Goal: Find specific page/section

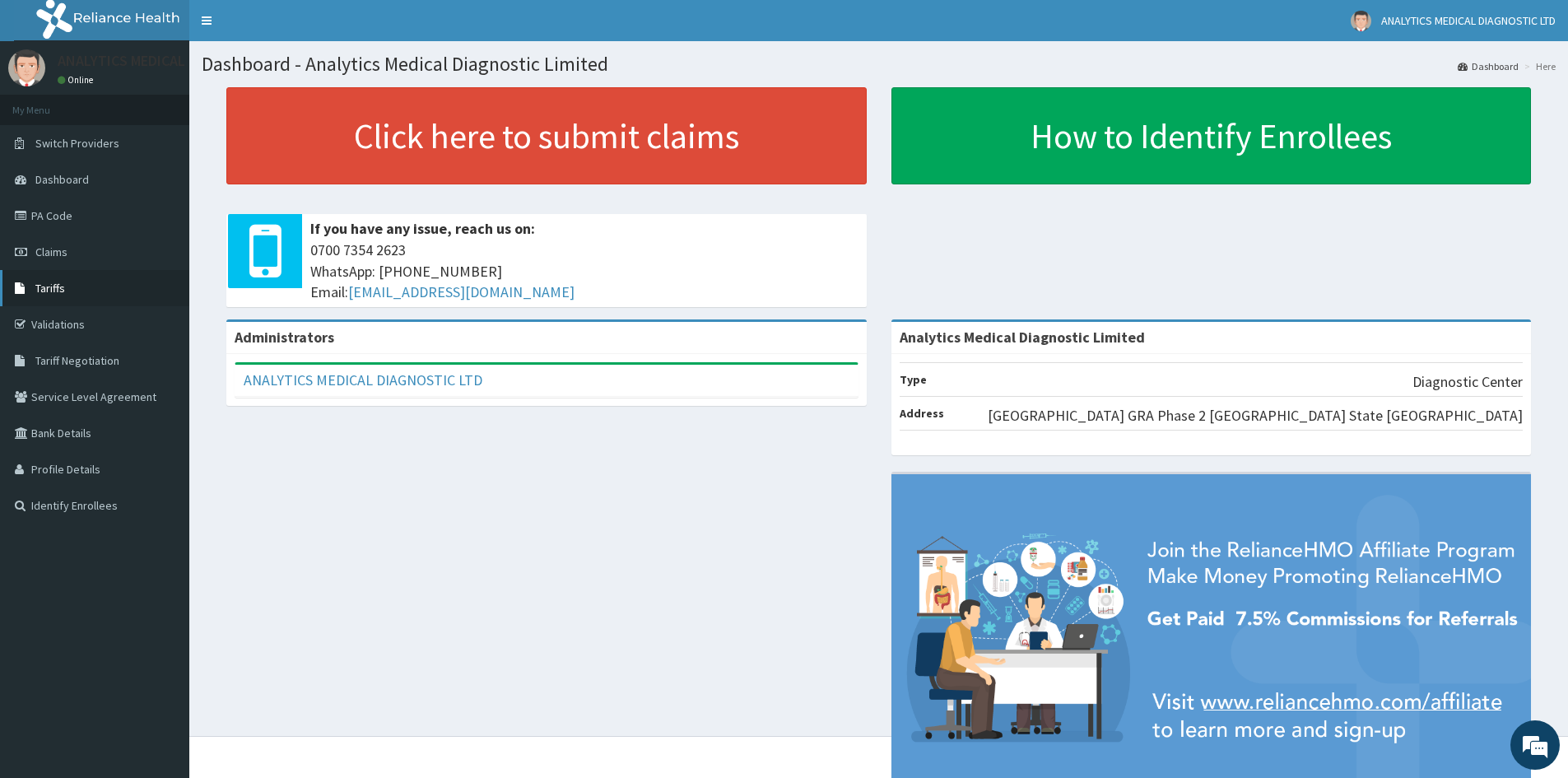
click at [60, 289] on span "Tariffs" at bounding box center [50, 289] width 30 height 15
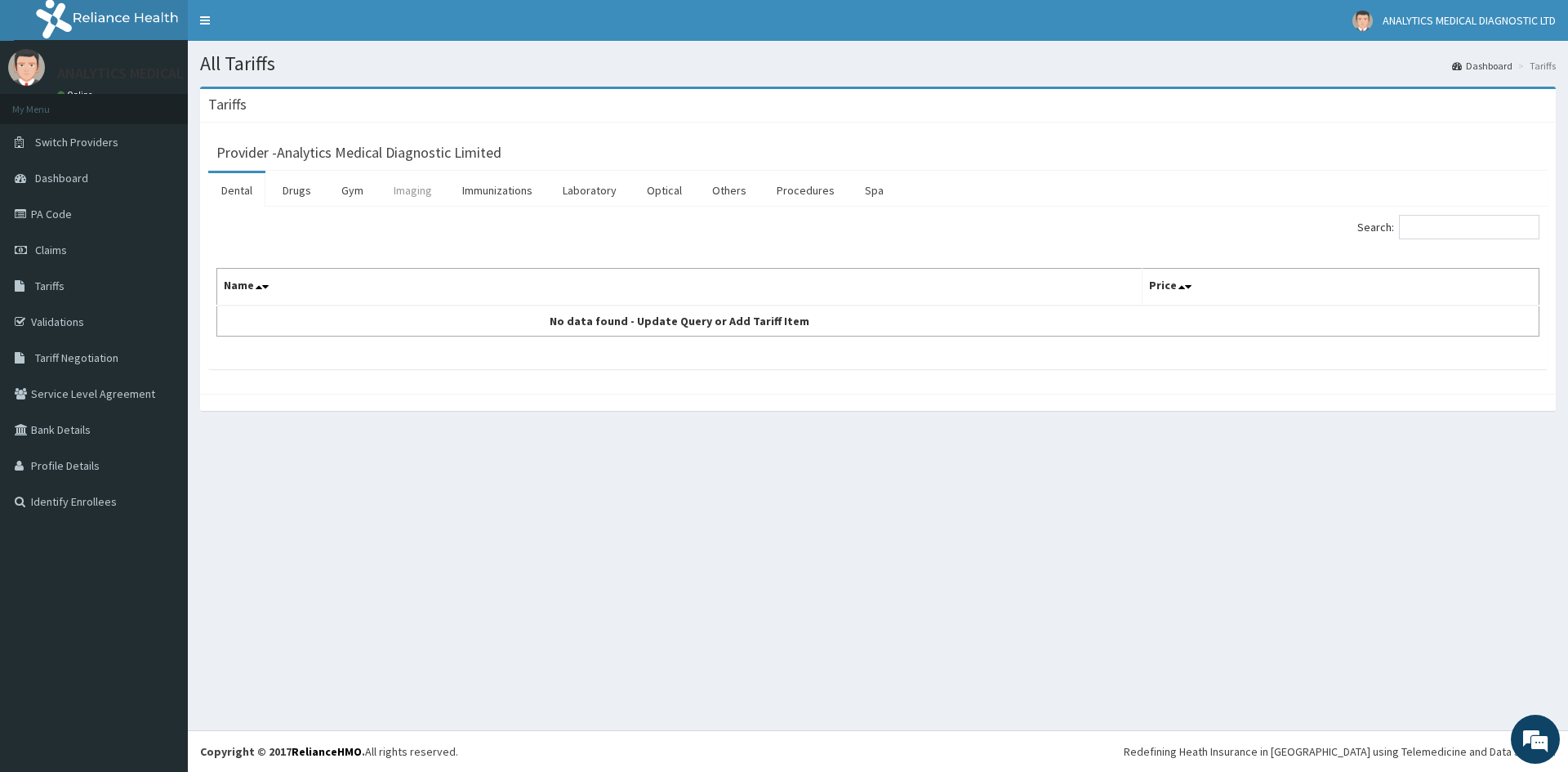
click at [417, 188] on link "Imaging" at bounding box center [413, 190] width 64 height 34
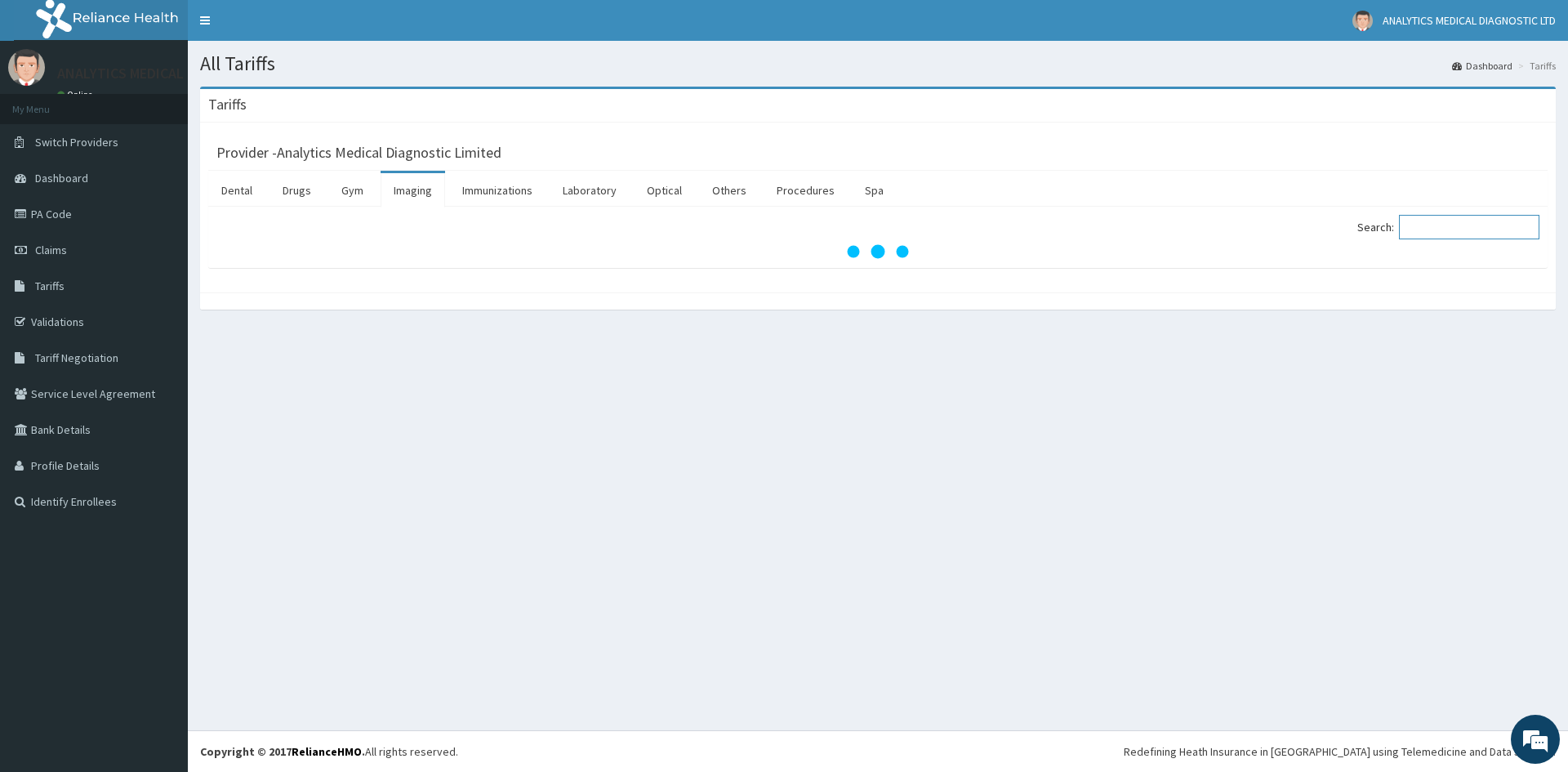
click at [1483, 233] on input "Search:" at bounding box center [1469, 227] width 141 height 24
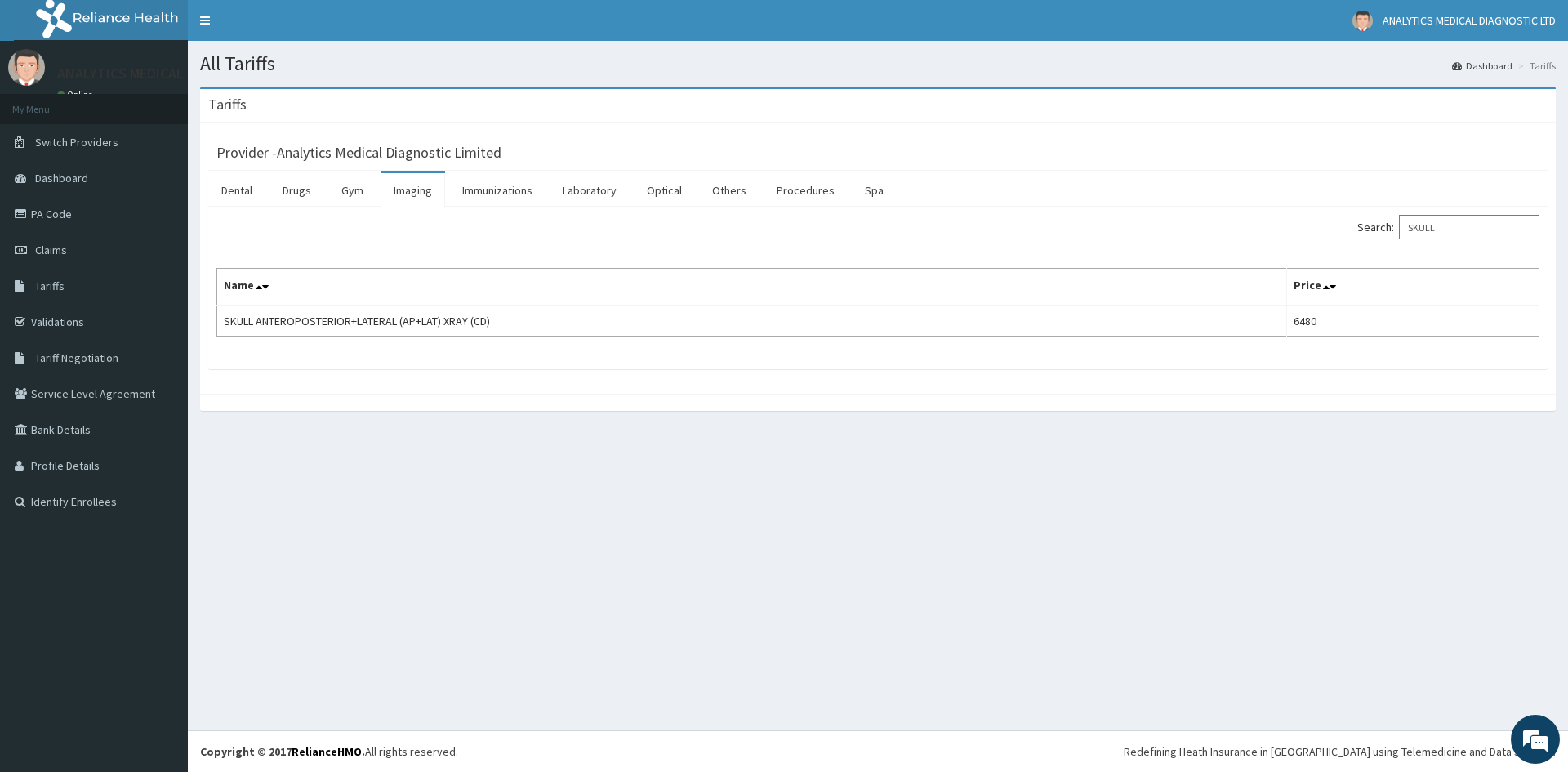
type input "SKULL"
click at [68, 205] on link "PA Code" at bounding box center [94, 214] width 188 height 36
